Goal: Information Seeking & Learning: Learn about a topic

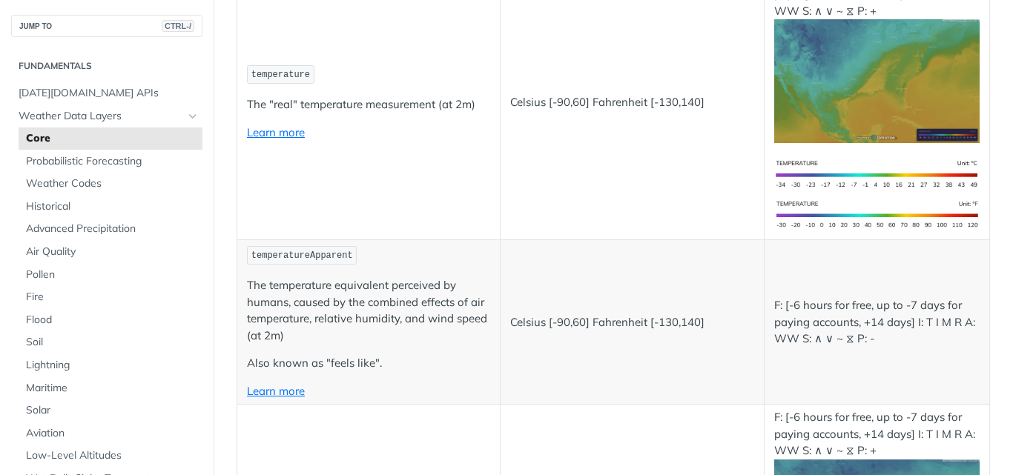
scroll to position [297, 0]
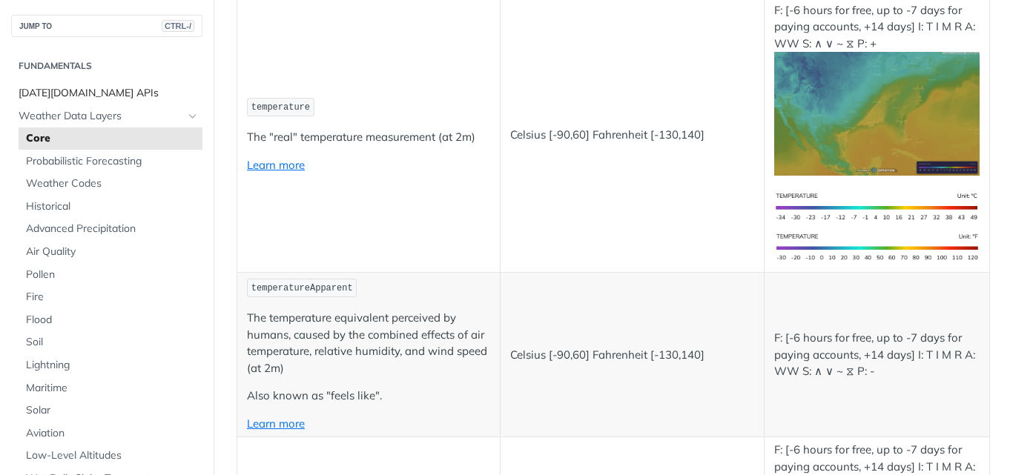
click at [56, 87] on span "[DATE][DOMAIN_NAME] APIs" at bounding box center [109, 93] width 180 height 15
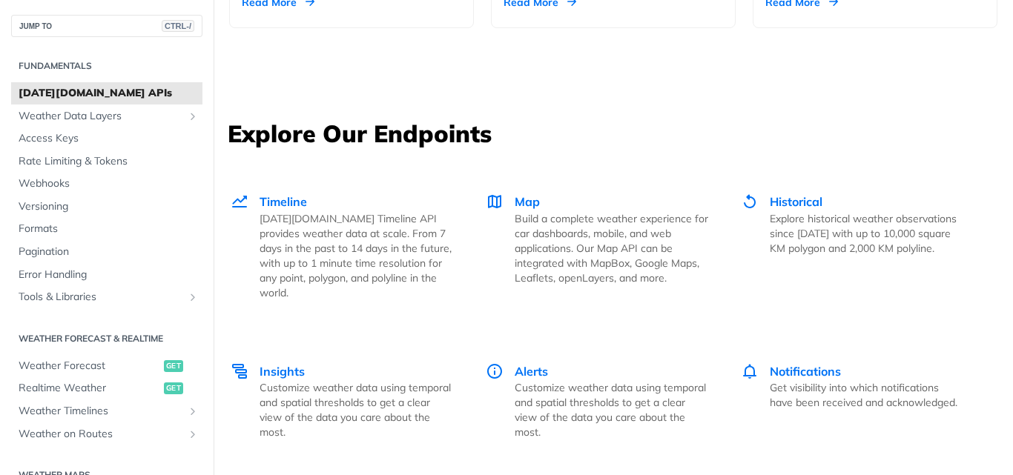
scroll to position [1977, 0]
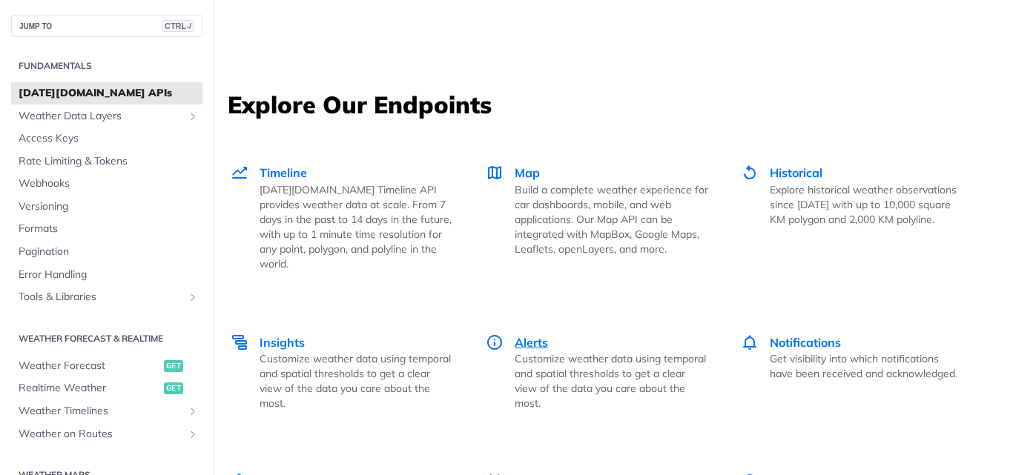
click at [522, 335] on span "Alerts" at bounding box center [530, 342] width 33 height 15
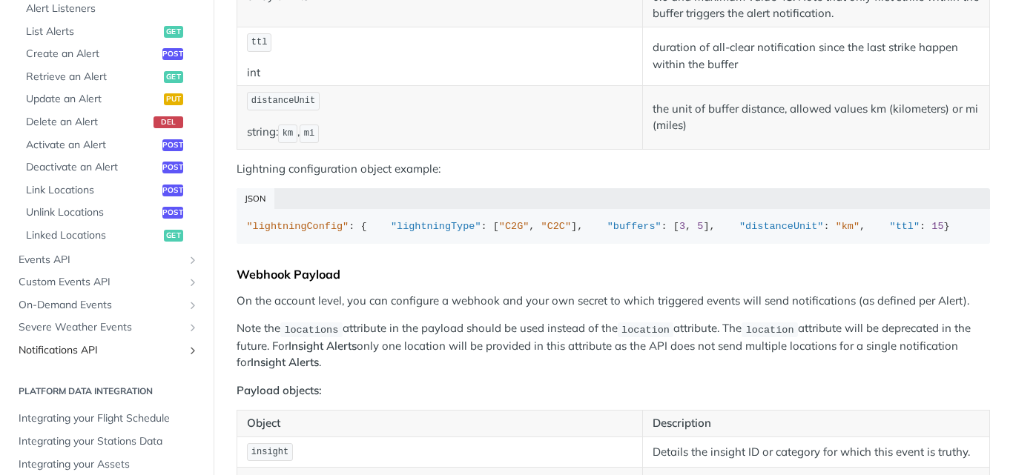
scroll to position [761, 0]
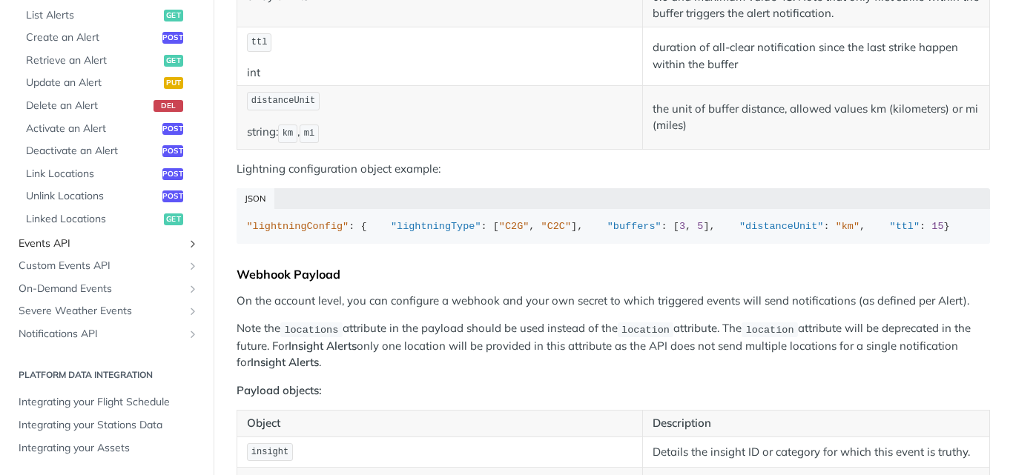
click at [61, 245] on span "Events API" at bounding box center [101, 243] width 165 height 15
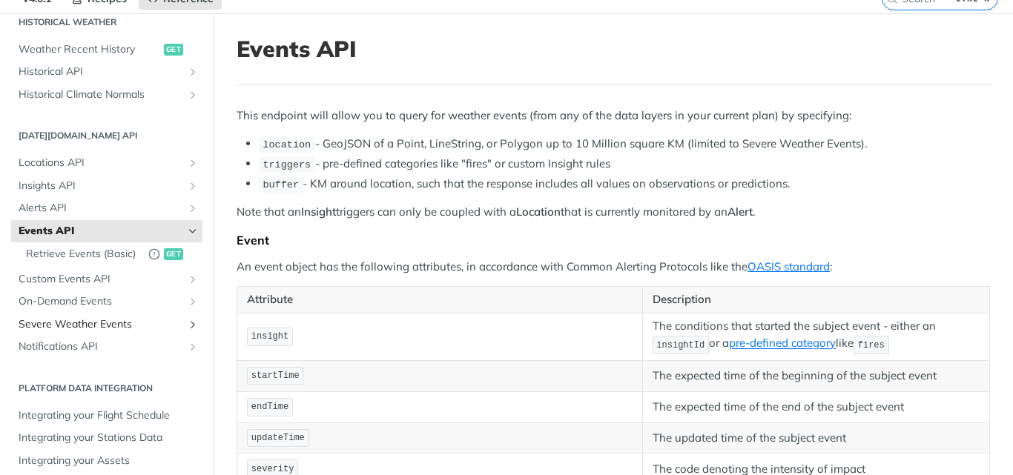
scroll to position [99, 0]
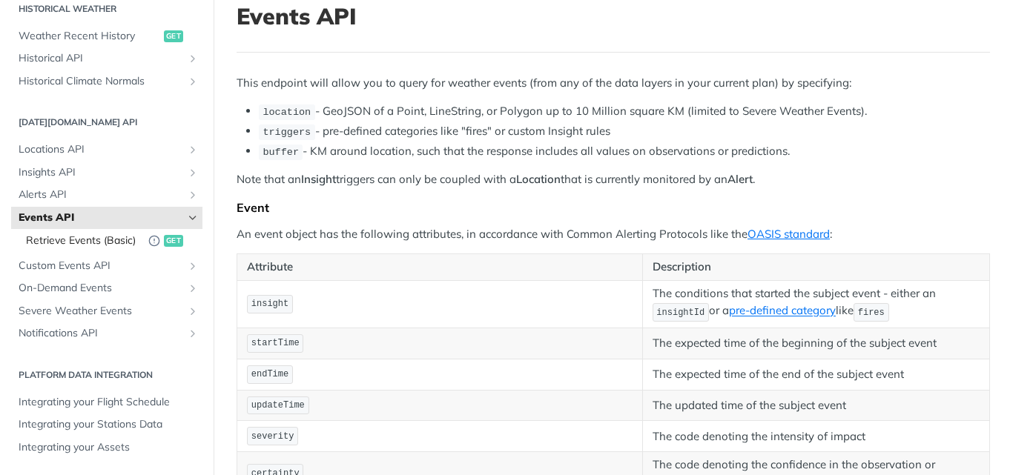
click at [54, 233] on span "Retrieve Events (Basic)" at bounding box center [83, 240] width 115 height 15
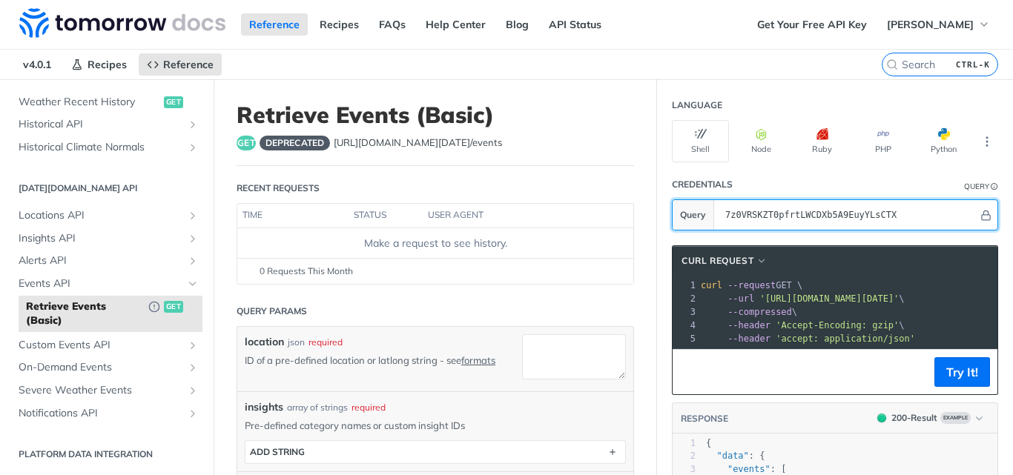
drag, startPoint x: 888, startPoint y: 214, endPoint x: 723, endPoint y: 219, distance: 164.6
click at [723, 219] on input "7z0VRSKZT0pfrtLWCDXb5A9EuyYLsCTX" at bounding box center [848, 215] width 260 height 30
click at [896, 216] on input "70VRSKZT0pfrtLWCDXb5A9EuyYLsCTXz" at bounding box center [848, 215] width 260 height 30
click at [895, 212] on input "70VRSKZT0pfrtLWCDXb5A9EuyYLsCTXz" at bounding box center [848, 215] width 260 height 30
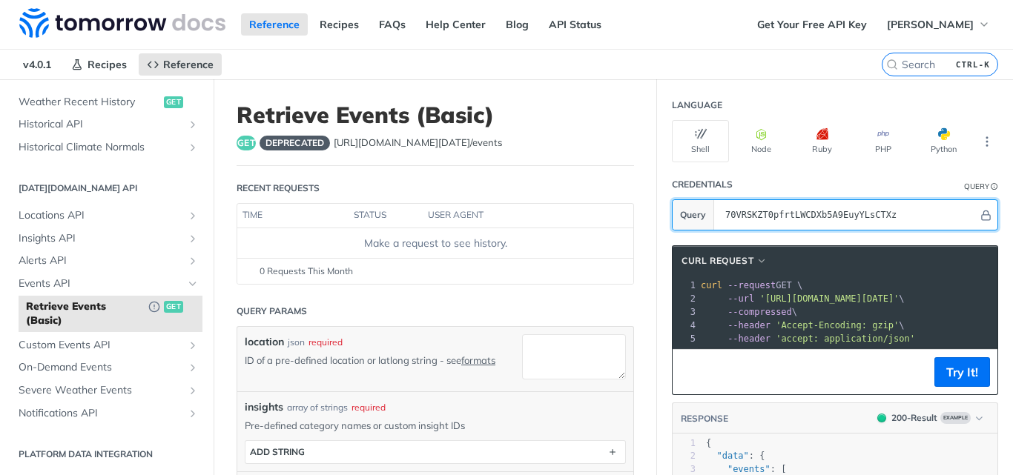
type input "70VRSKZT0pfrtLWCDXb5A9EuyYLsCTXz"
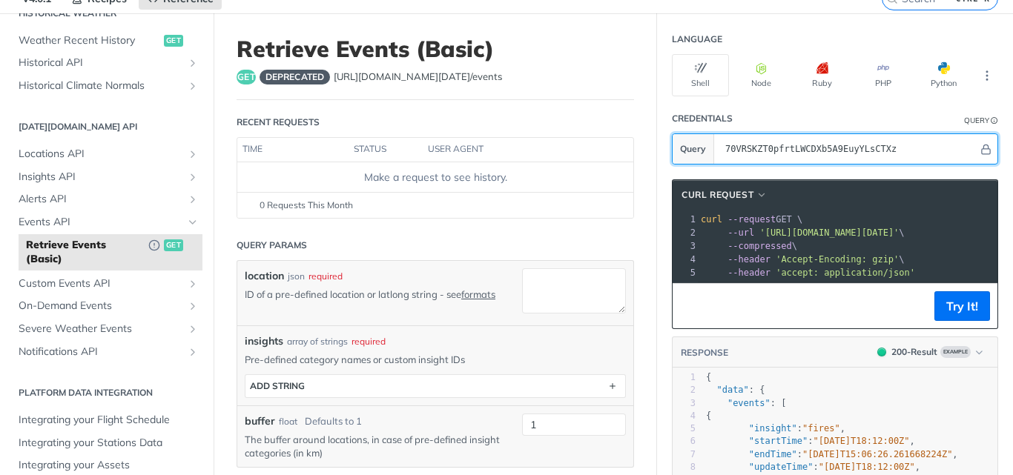
scroll to position [99, 0]
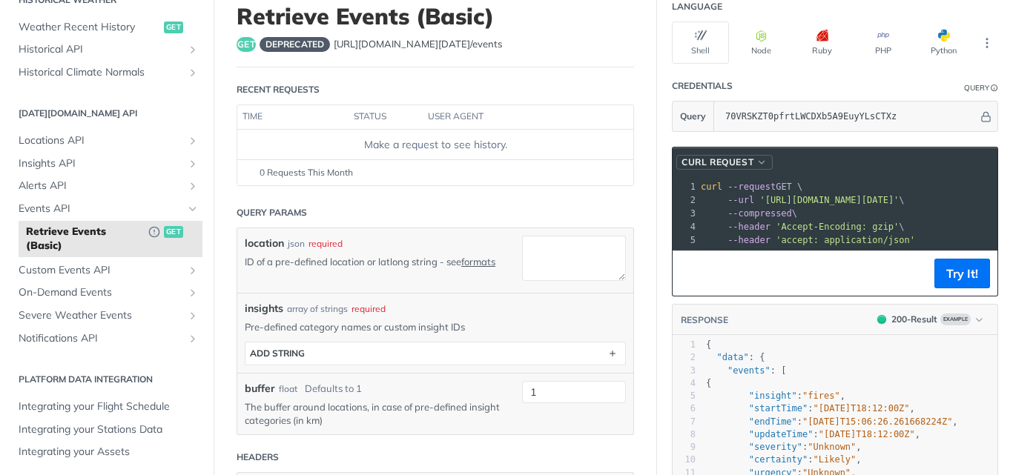
click at [756, 160] on span "button" at bounding box center [761, 162] width 11 height 10
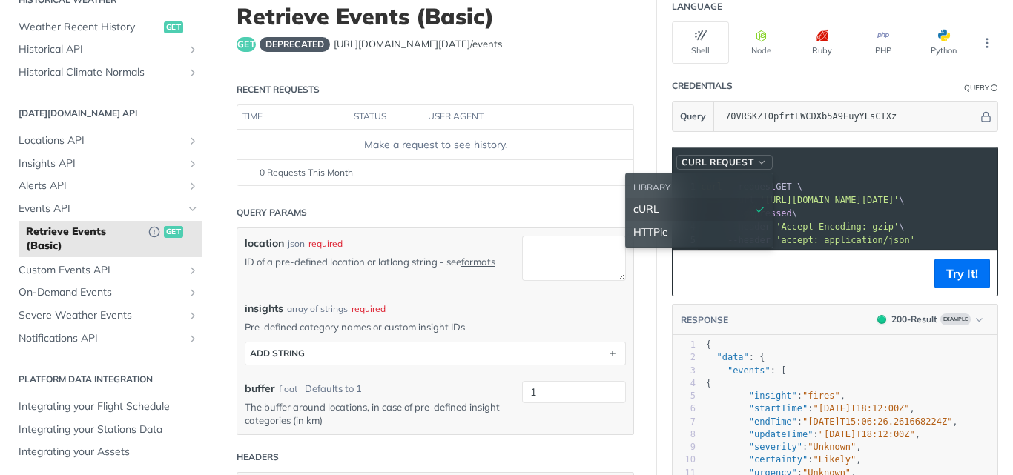
click at [756, 160] on span "button" at bounding box center [761, 162] width 11 height 10
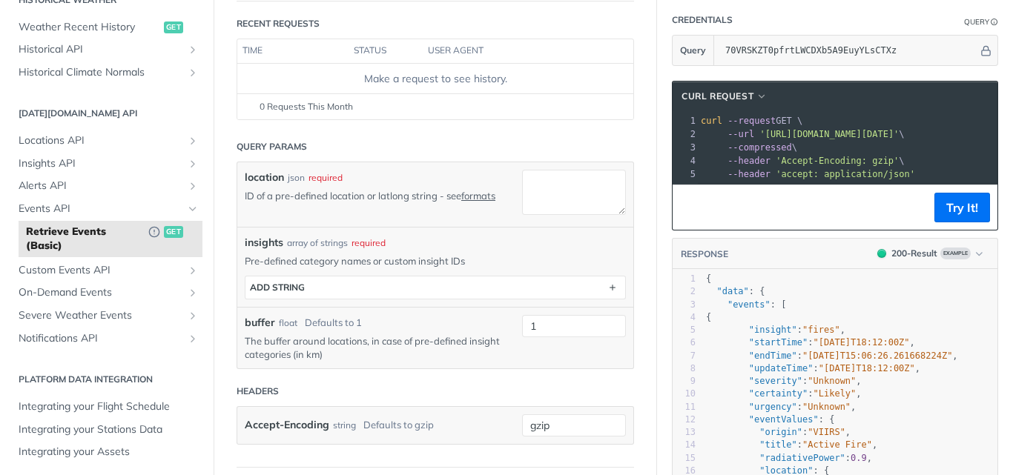
scroll to position [198, 0]
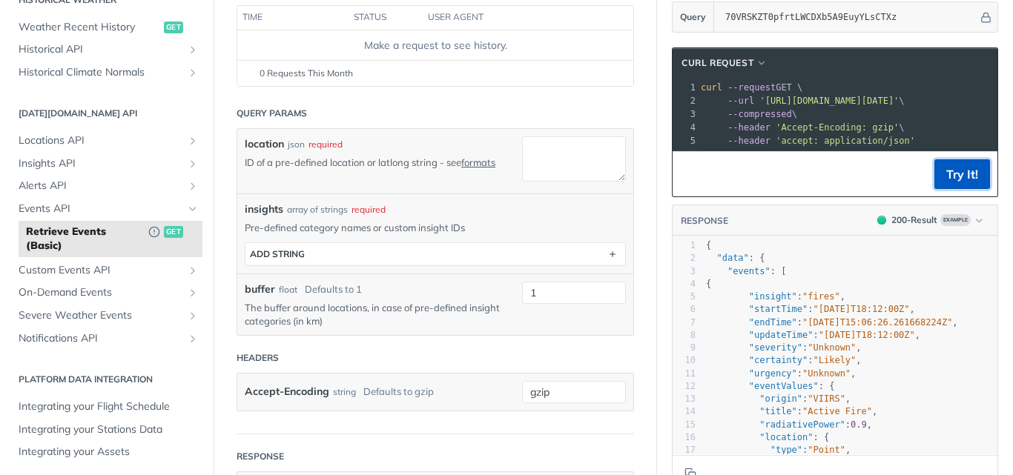
click at [944, 187] on button "Try It!" at bounding box center [962, 174] width 56 height 30
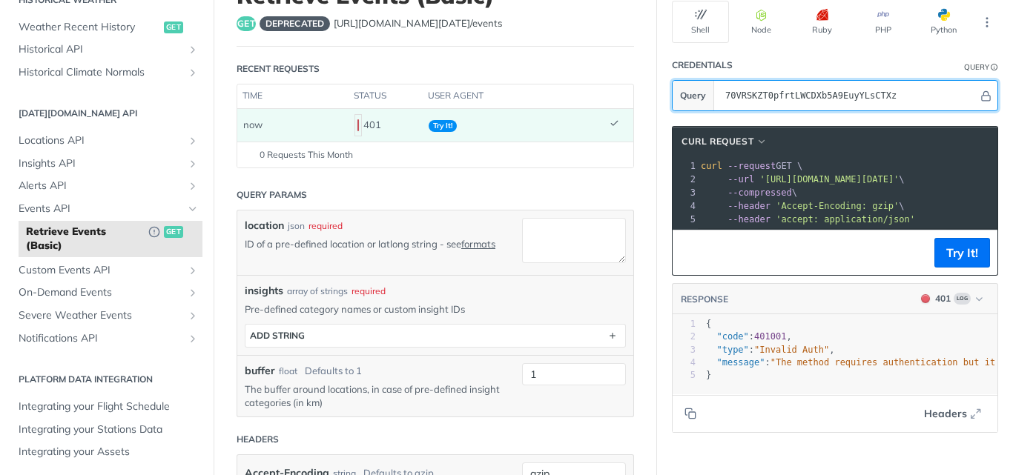
scroll to position [99, 0]
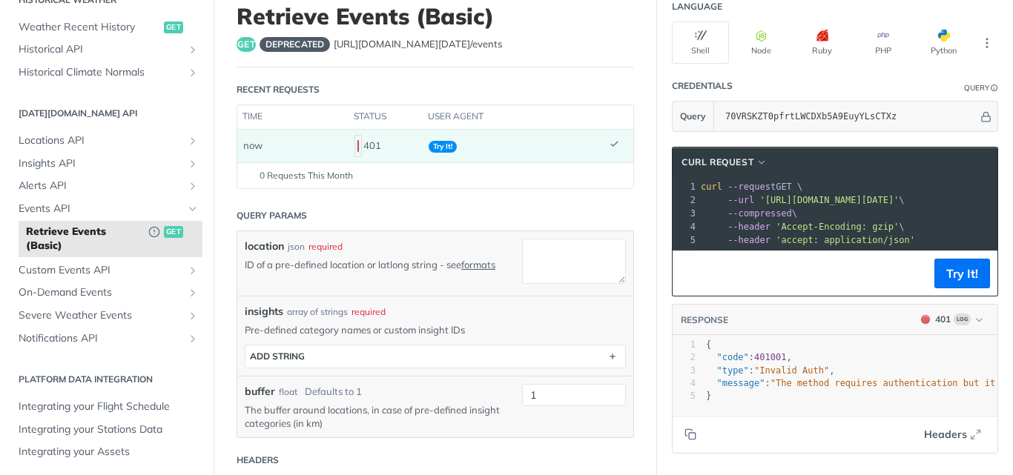
click at [604, 130] on td at bounding box center [618, 146] width 30 height 33
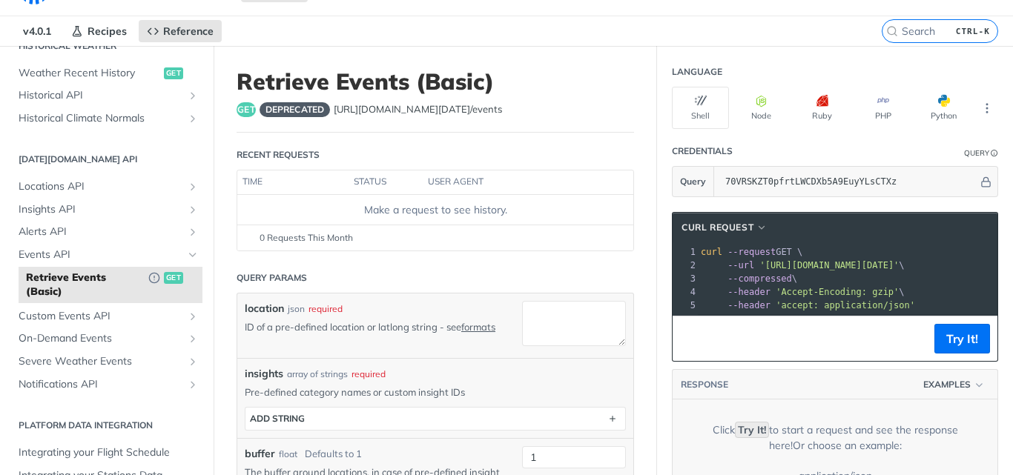
scroll to position [0, 0]
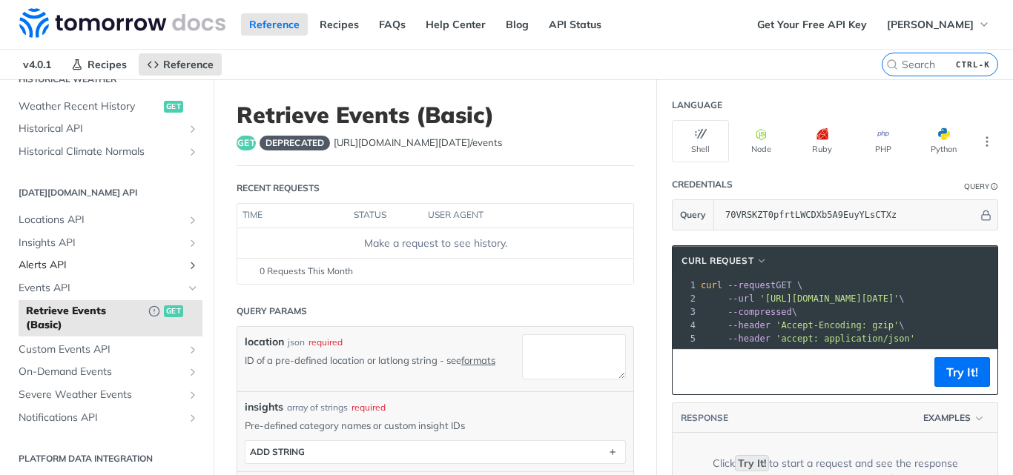
click at [50, 262] on span "Alerts API" at bounding box center [101, 265] width 165 height 15
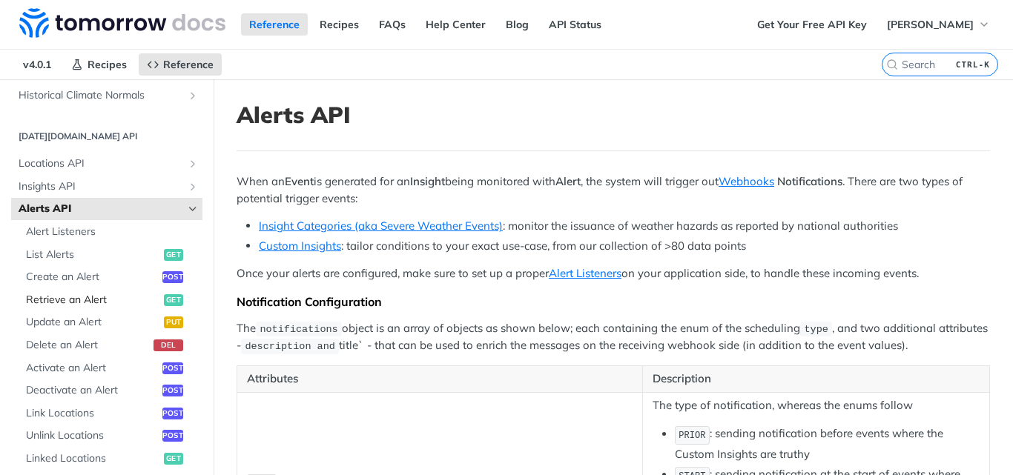
scroll to position [643, 0]
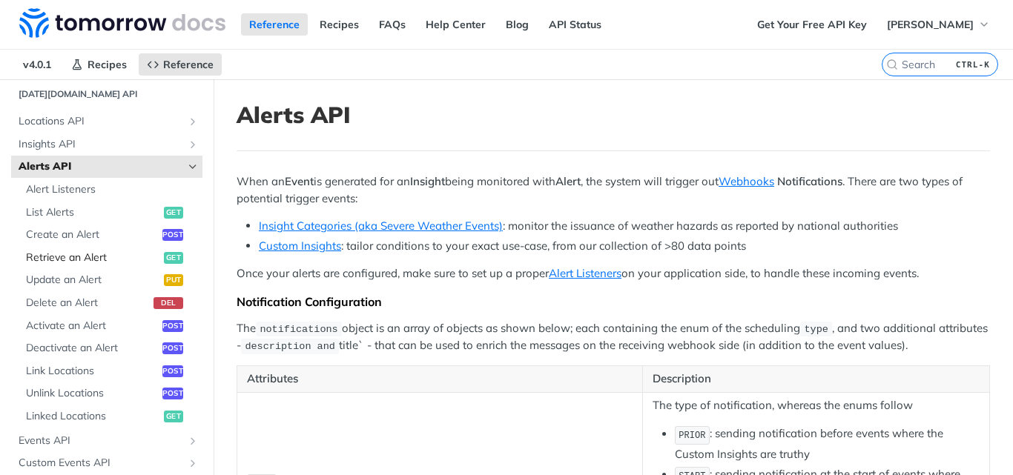
click at [94, 254] on span "Retrieve an Alert" at bounding box center [93, 258] width 134 height 15
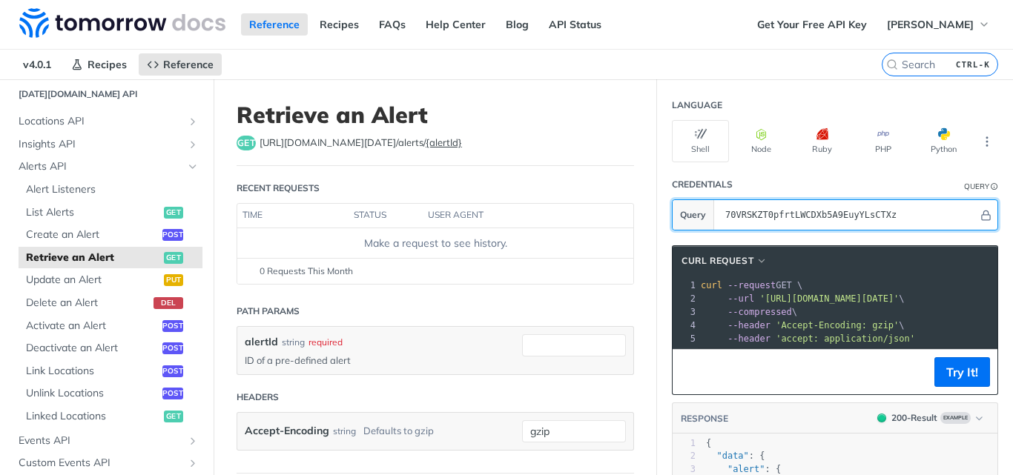
click at [700, 218] on section "Query 70VRSKZT0pfrtLWCDXb5A9EuyYLsCTXz" at bounding box center [835, 214] width 326 height 31
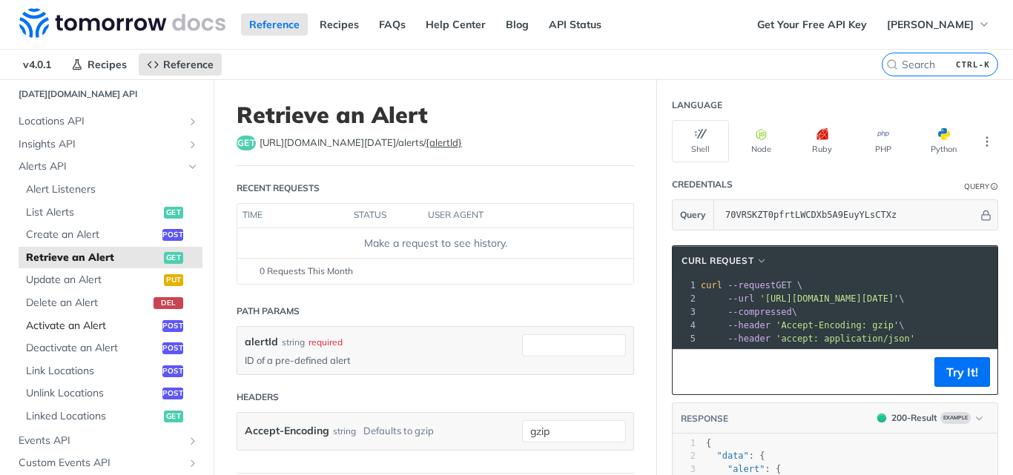
click at [95, 328] on span "Activate an Alert" at bounding box center [92, 326] width 133 height 15
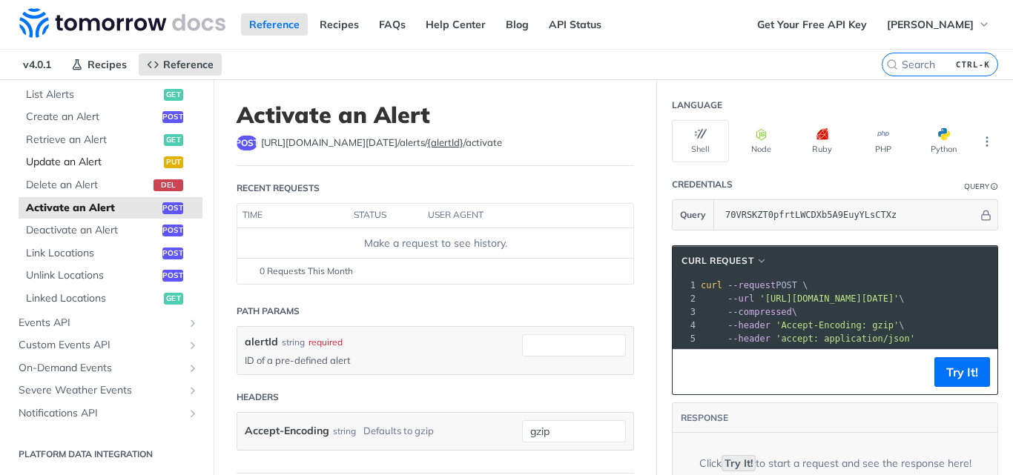
scroll to position [662, 0]
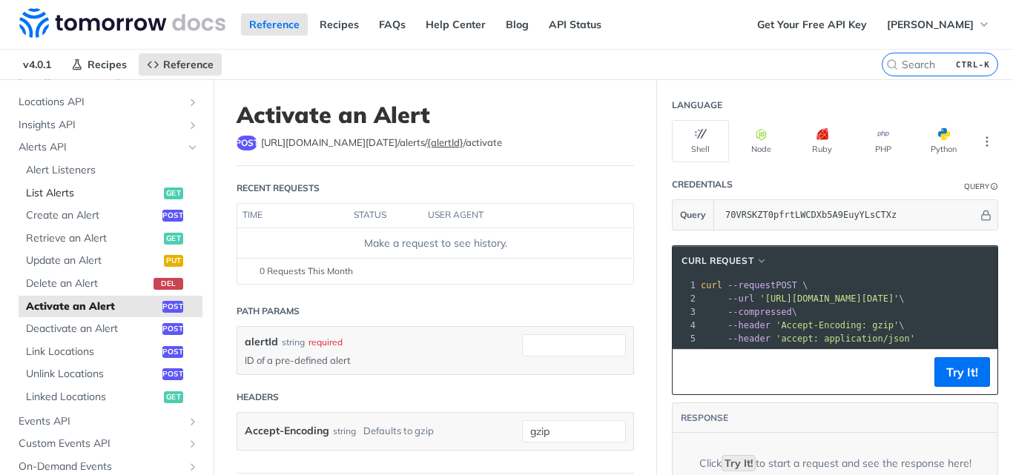
click at [67, 191] on span "List Alerts" at bounding box center [93, 193] width 134 height 15
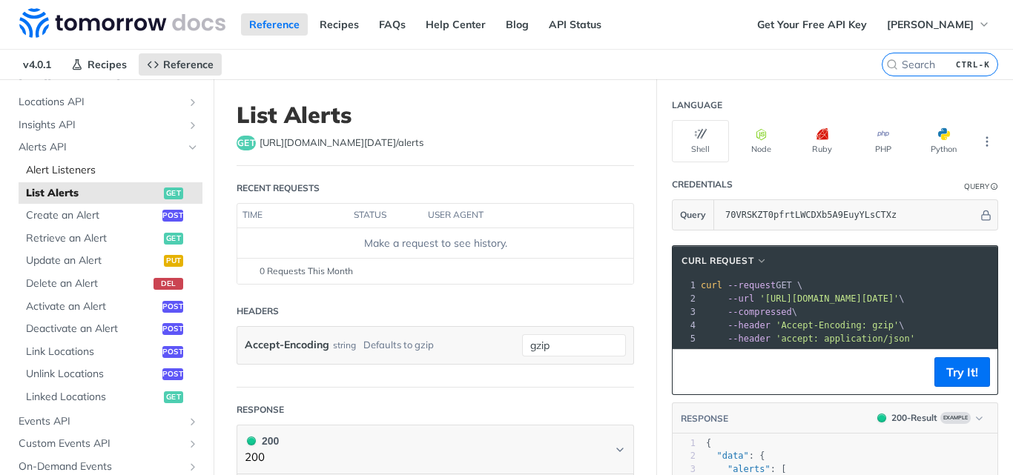
click at [85, 166] on span "Alert Listeners" at bounding box center [112, 170] width 173 height 15
